Goal: Check status: Check status

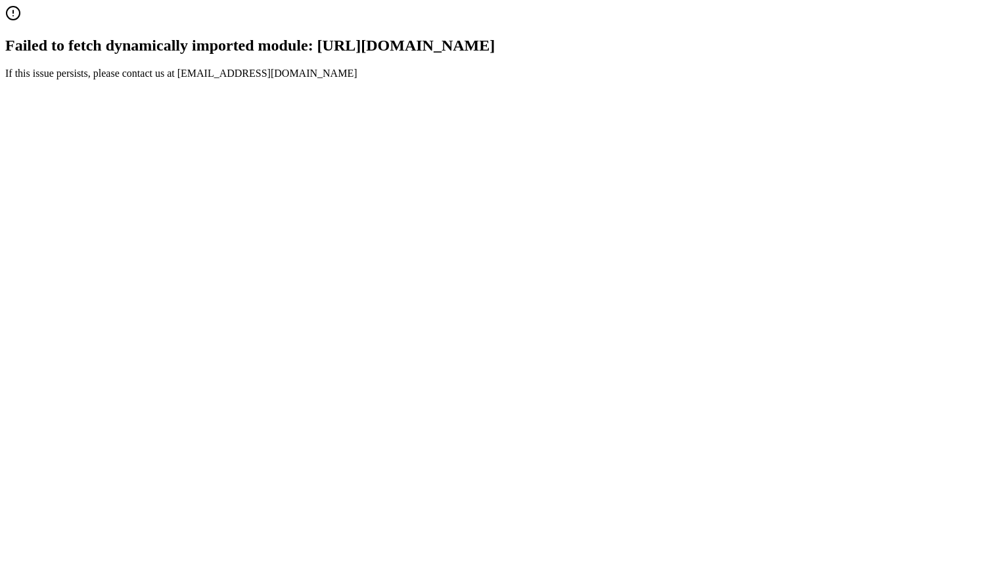
click at [249, 79] on div "Failed to fetch dynamically imported module: [URL][DOMAIN_NAME] If this issue p…" at bounding box center [491, 42] width 972 height 74
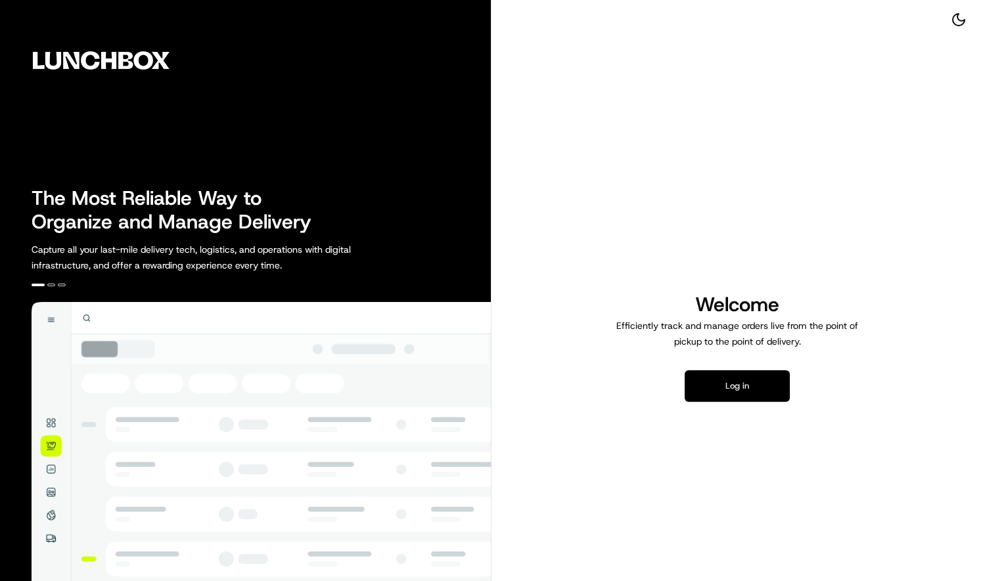
click at [753, 378] on button "Log in" at bounding box center [736, 386] width 105 height 32
